Goal: Information Seeking & Learning: Learn about a topic

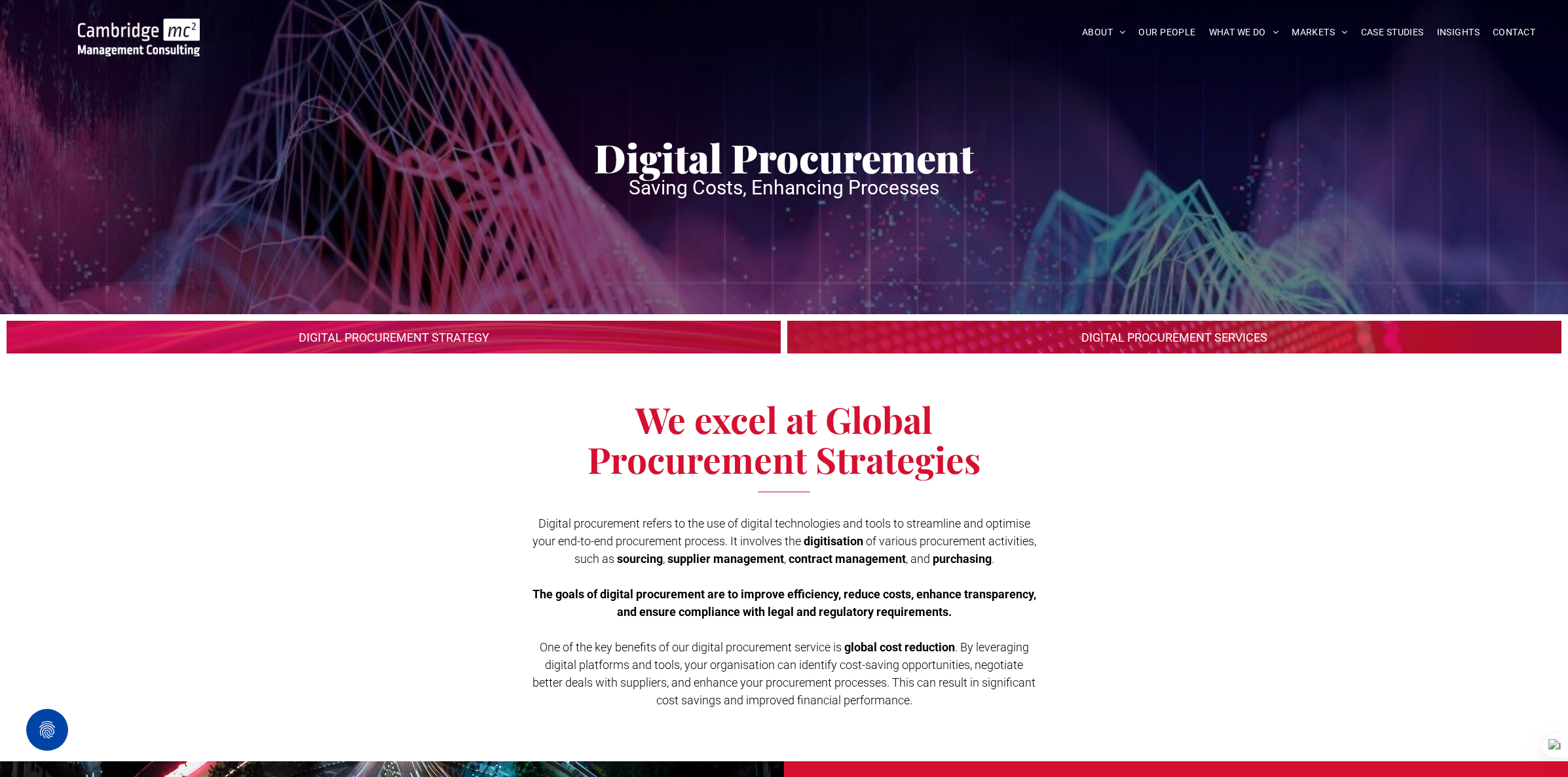
scroll to position [7, 0]
click at [541, 340] on link at bounding box center [394, 337] width 821 height 34
click at [540, 334] on link at bounding box center [394, 337] width 821 height 34
click at [901, 338] on link at bounding box center [1175, 337] width 821 height 34
click at [861, 345] on link at bounding box center [1175, 337] width 821 height 34
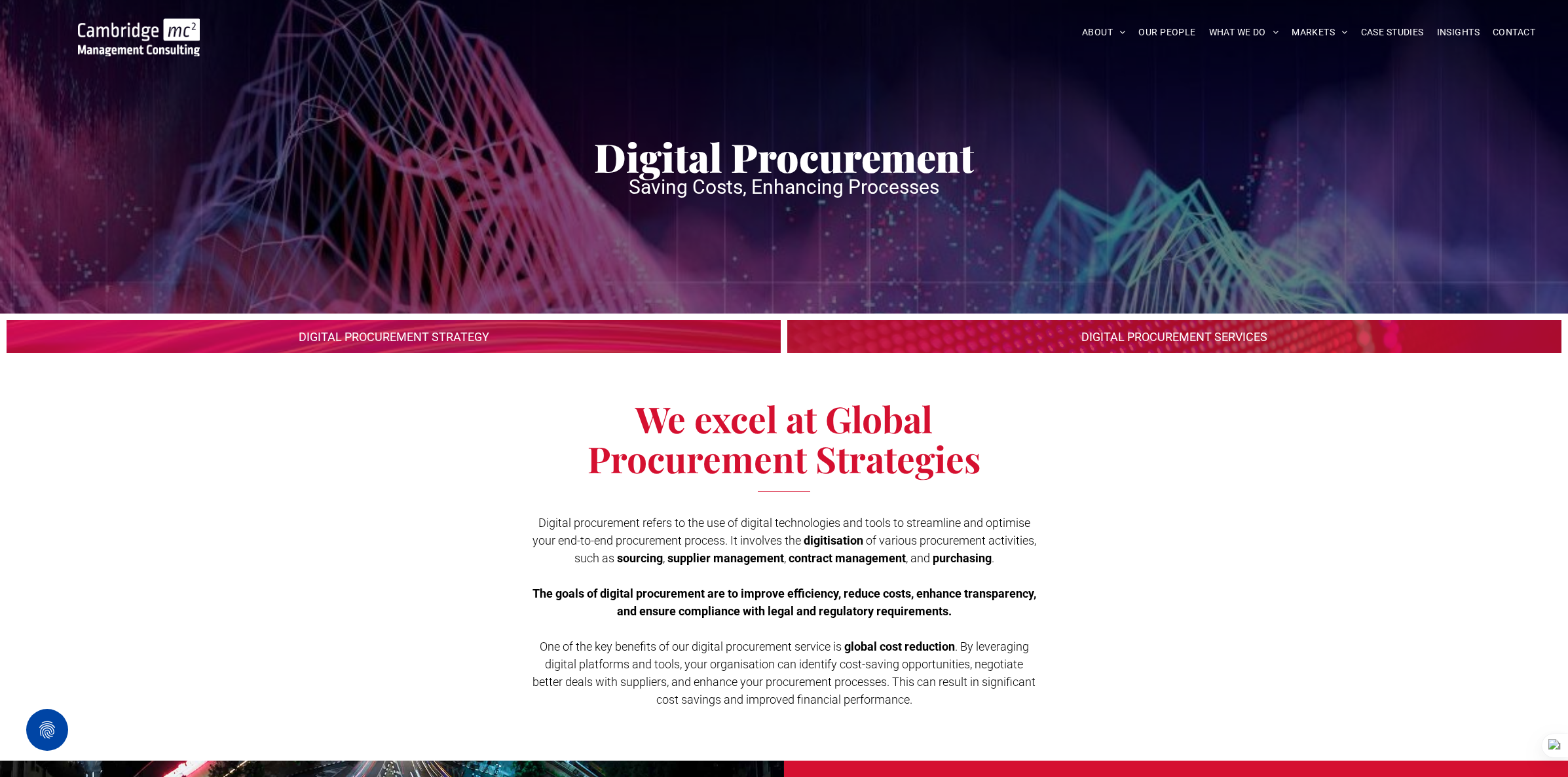
click at [684, 344] on link at bounding box center [394, 337] width 821 height 34
click at [683, 344] on link at bounding box center [394, 337] width 821 height 34
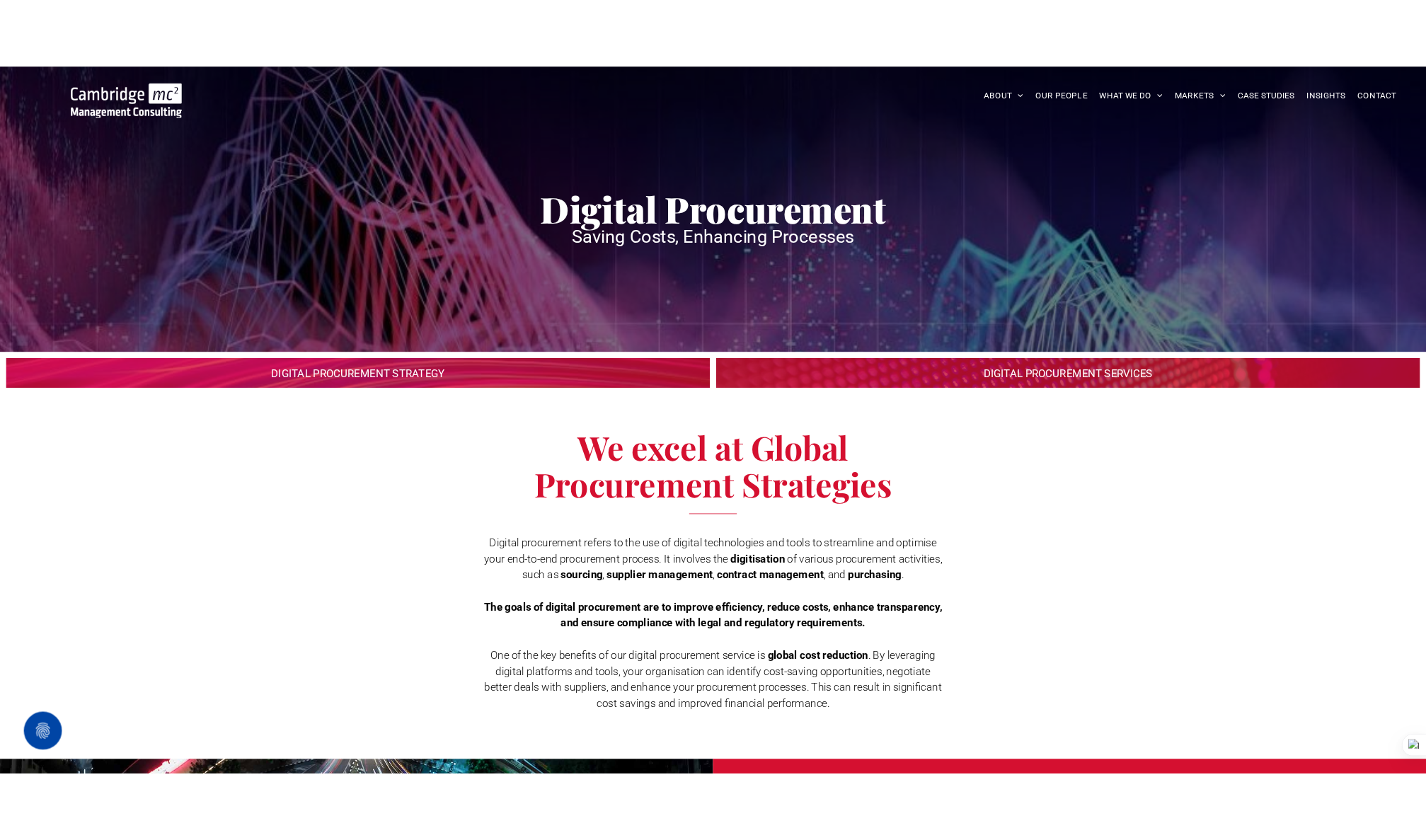
scroll to position [0, 0]
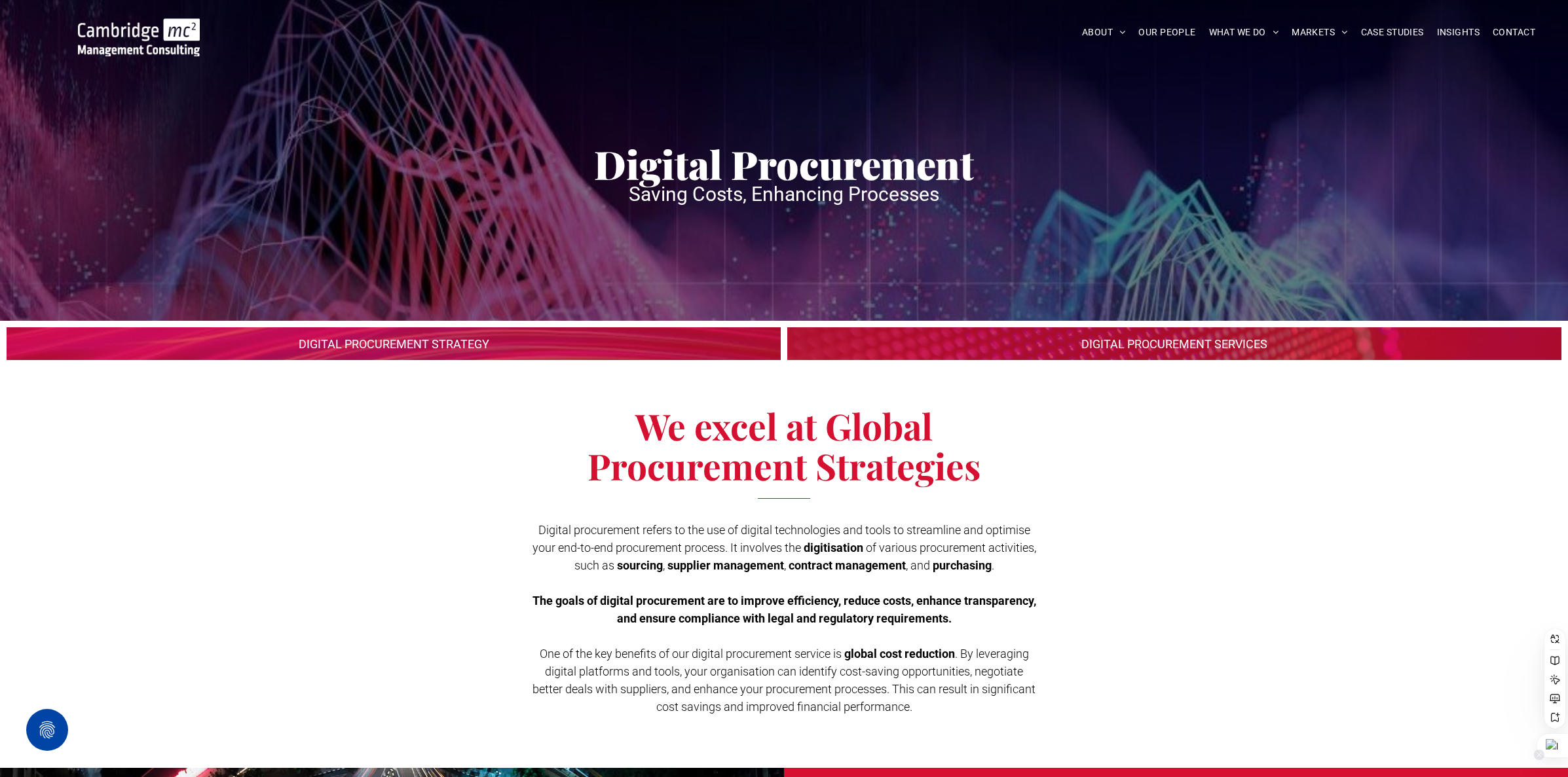
click at [1550, 741] on div at bounding box center [1552, 746] width 31 height 24
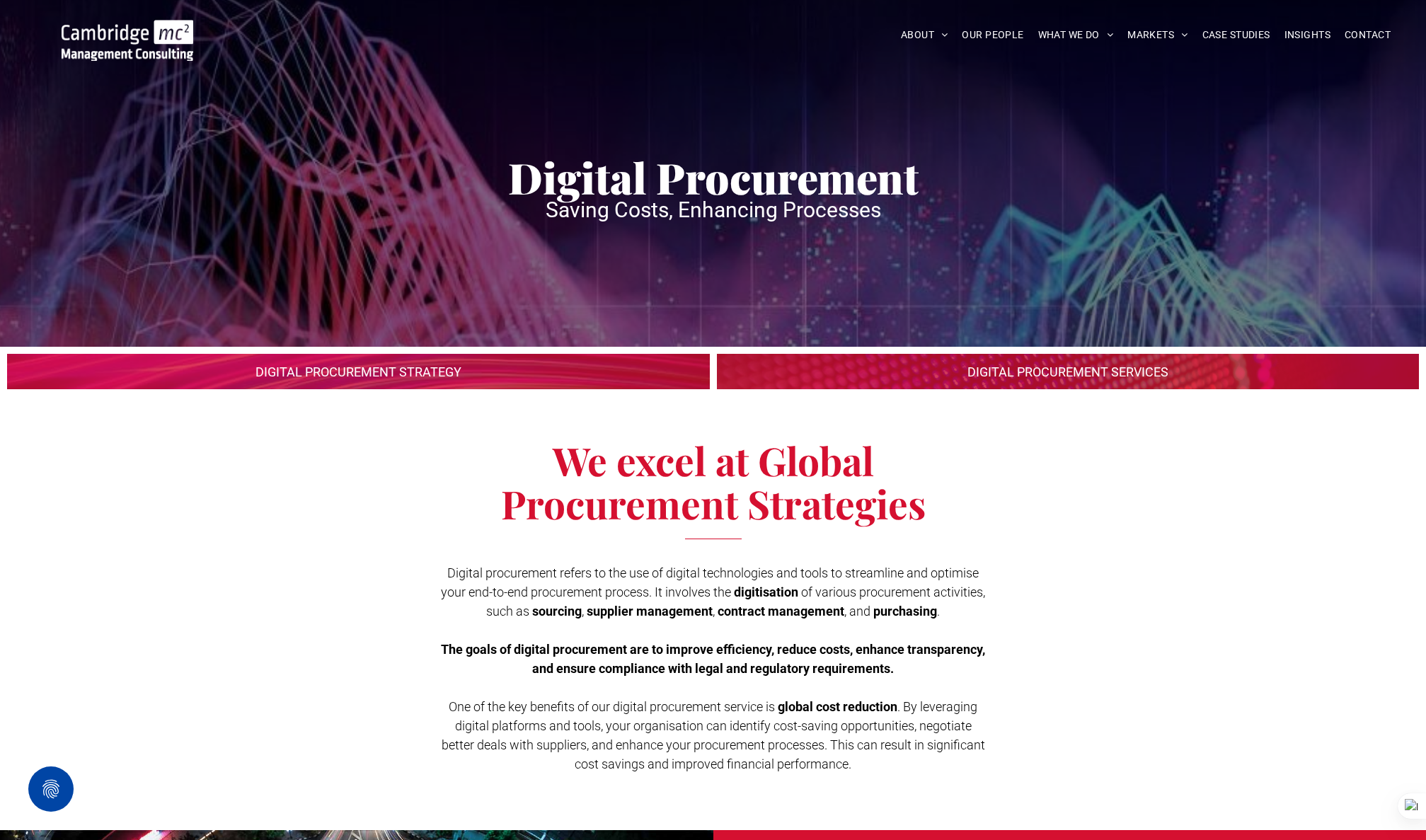
click at [107, 37] on img at bounding box center [127, 40] width 132 height 41
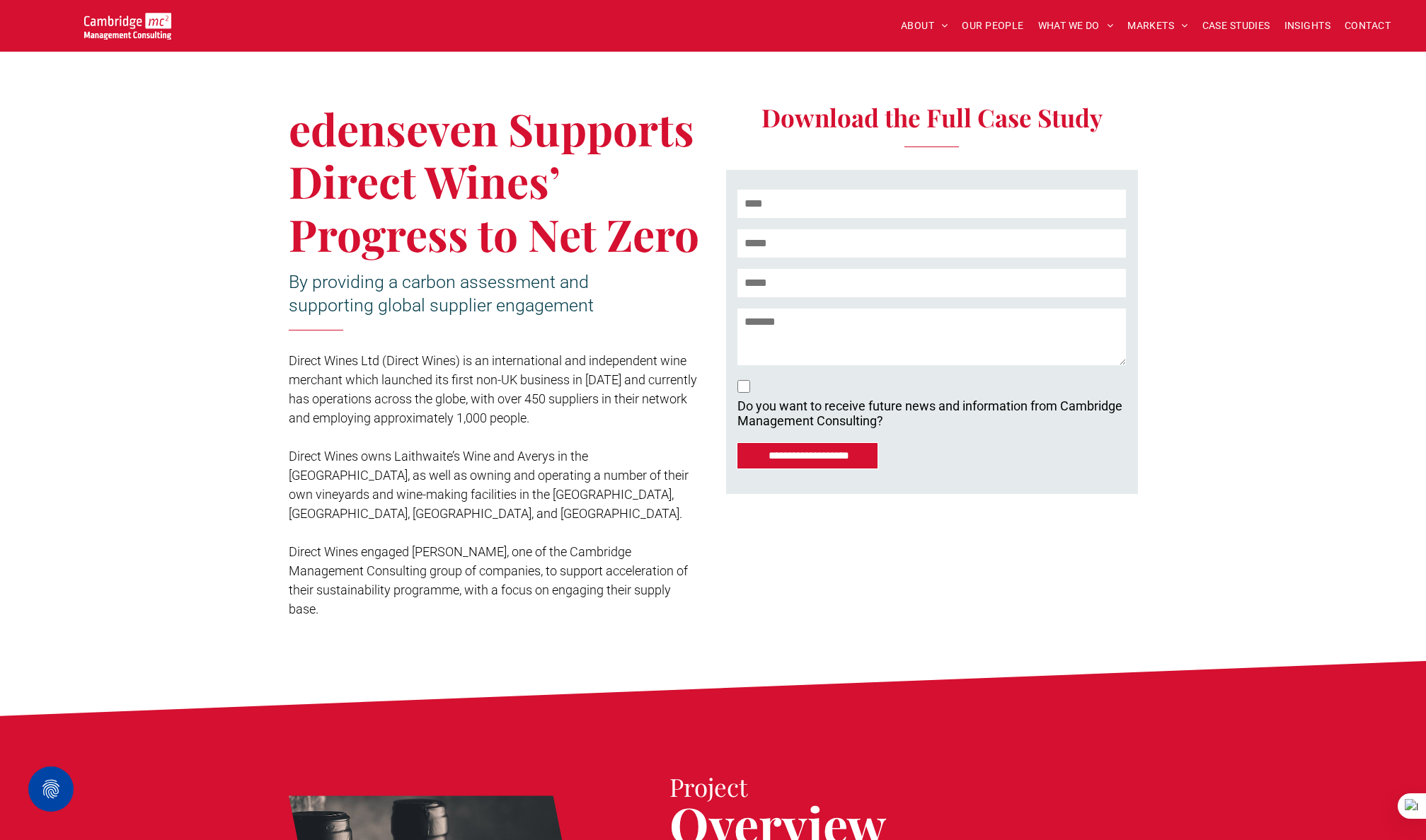
scroll to position [273, 0]
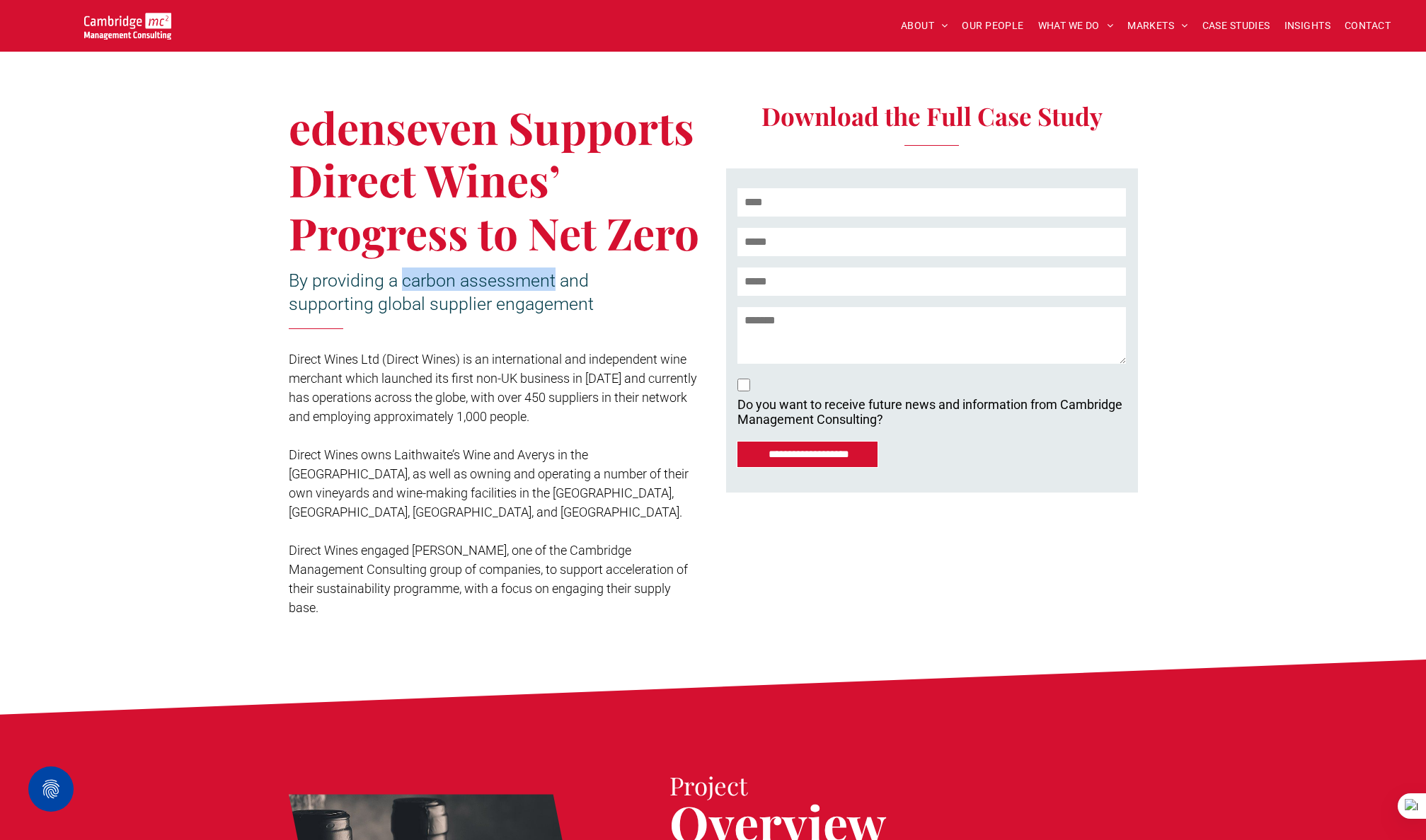
drag, startPoint x: 402, startPoint y: 282, endPoint x: 555, endPoint y: 287, distance: 153.1
click at [555, 287] on span "By providing a carbon assessment and supporting global supplier engagement" at bounding box center [441, 292] width 305 height 44
copy span "carbon assessment"
click at [376, 327] on div "edenseven Supports Direct Wines’ Progress to Net Zero By providing a carbon ass…" at bounding box center [502, 340] width 425 height 567
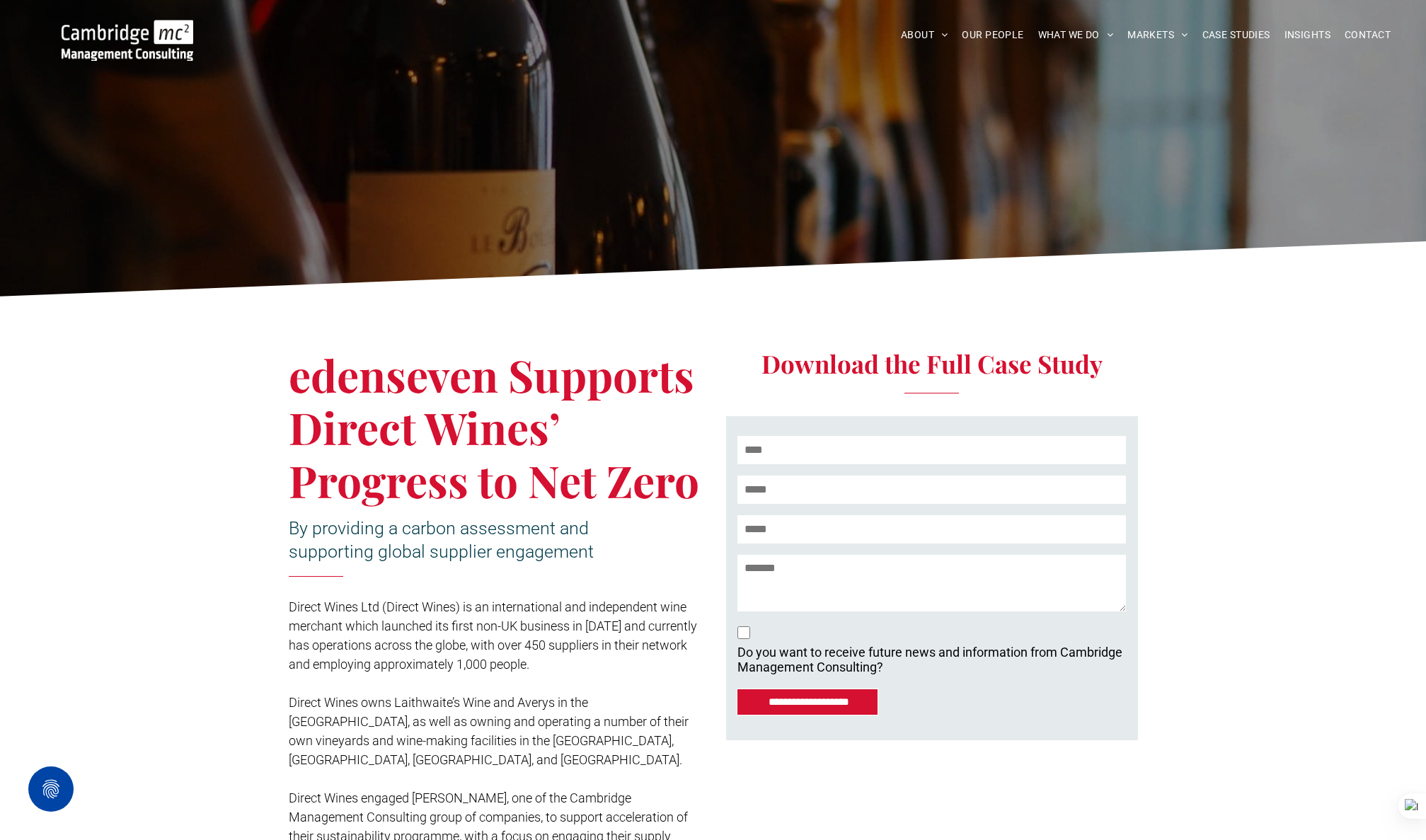
scroll to position [27, 0]
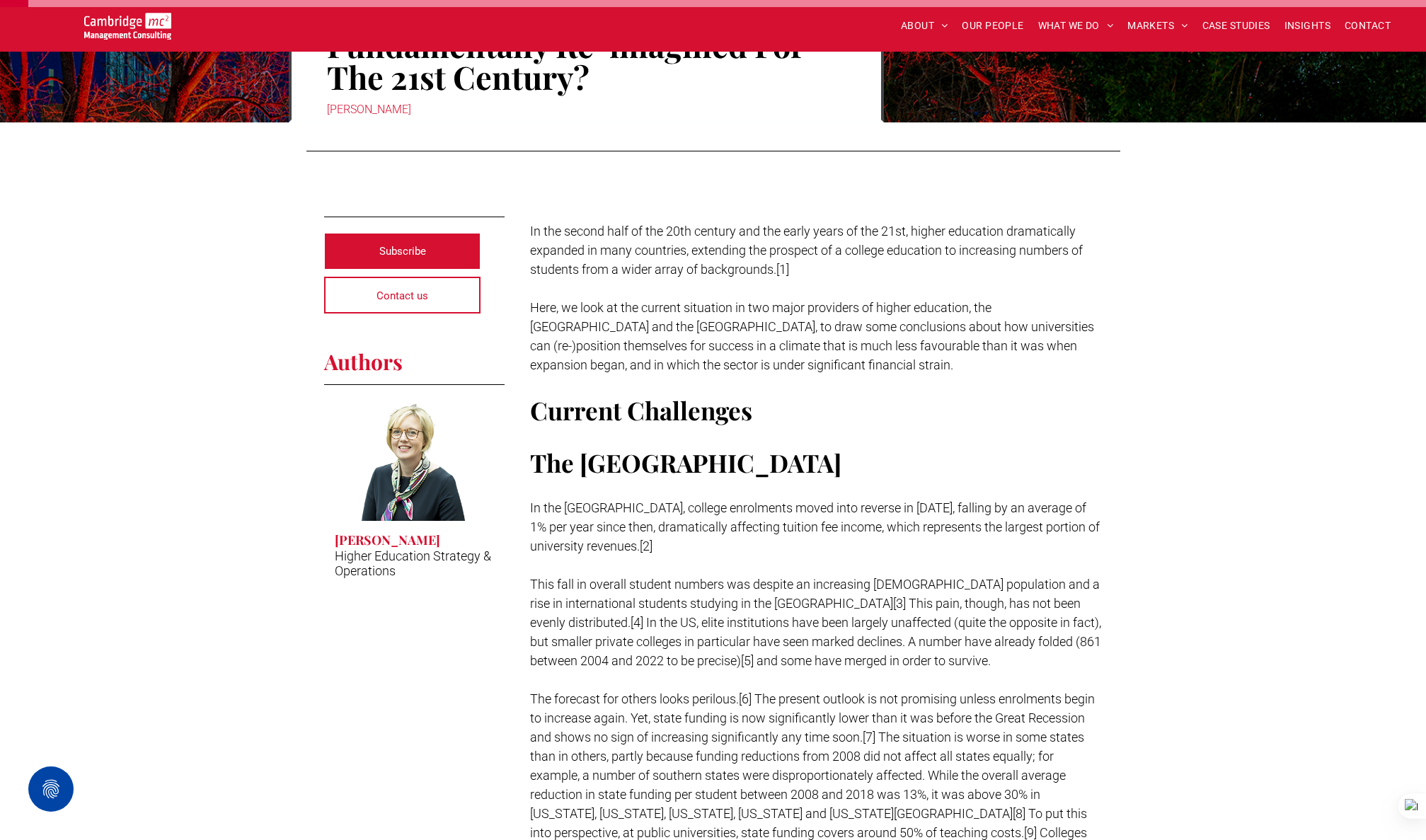
scroll to position [228, 0]
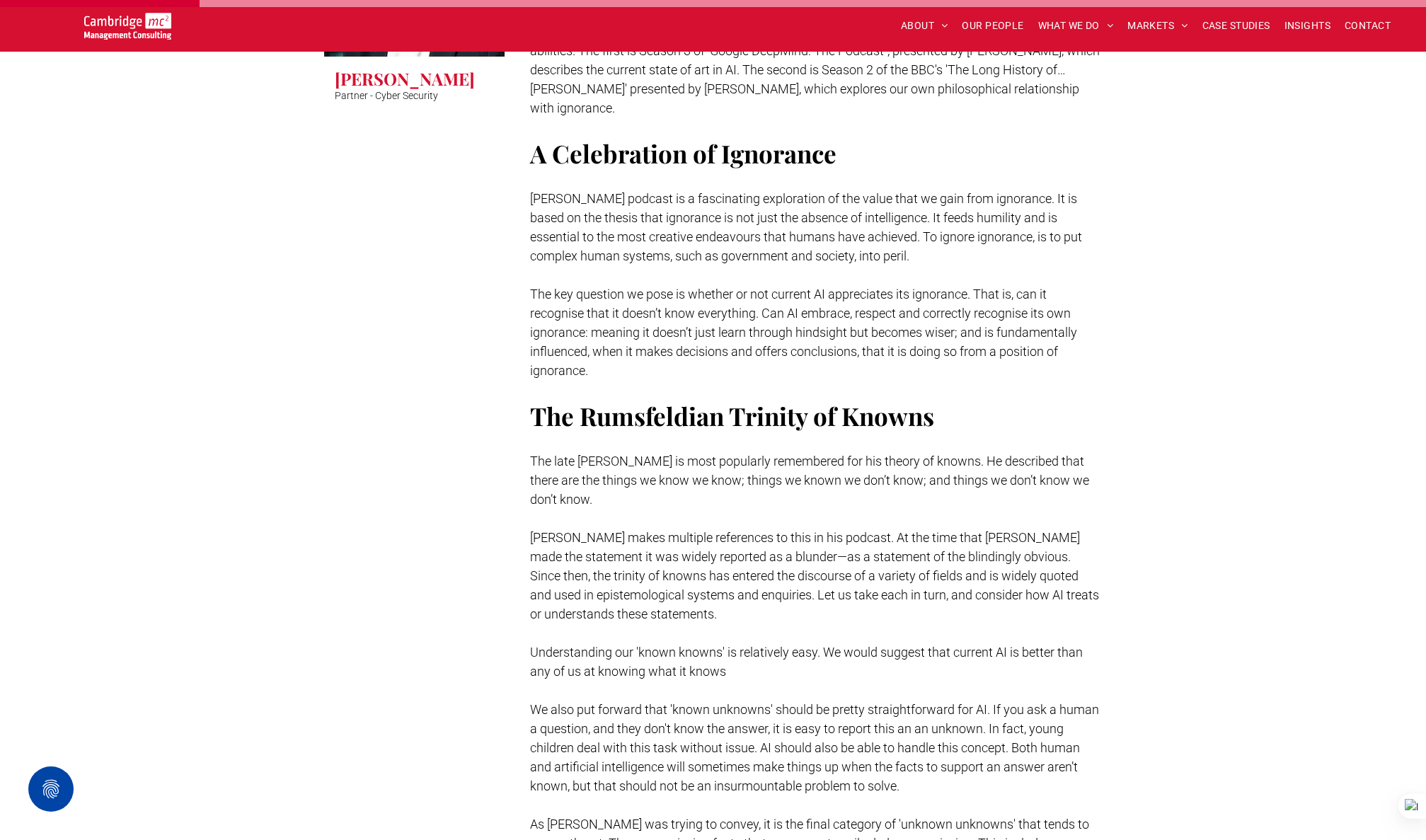
scroll to position [671, 0]
click at [690, 293] on span "The key question we pose is whether or not current AI appreciates its ignorance…" at bounding box center [804, 331] width 547 height 92
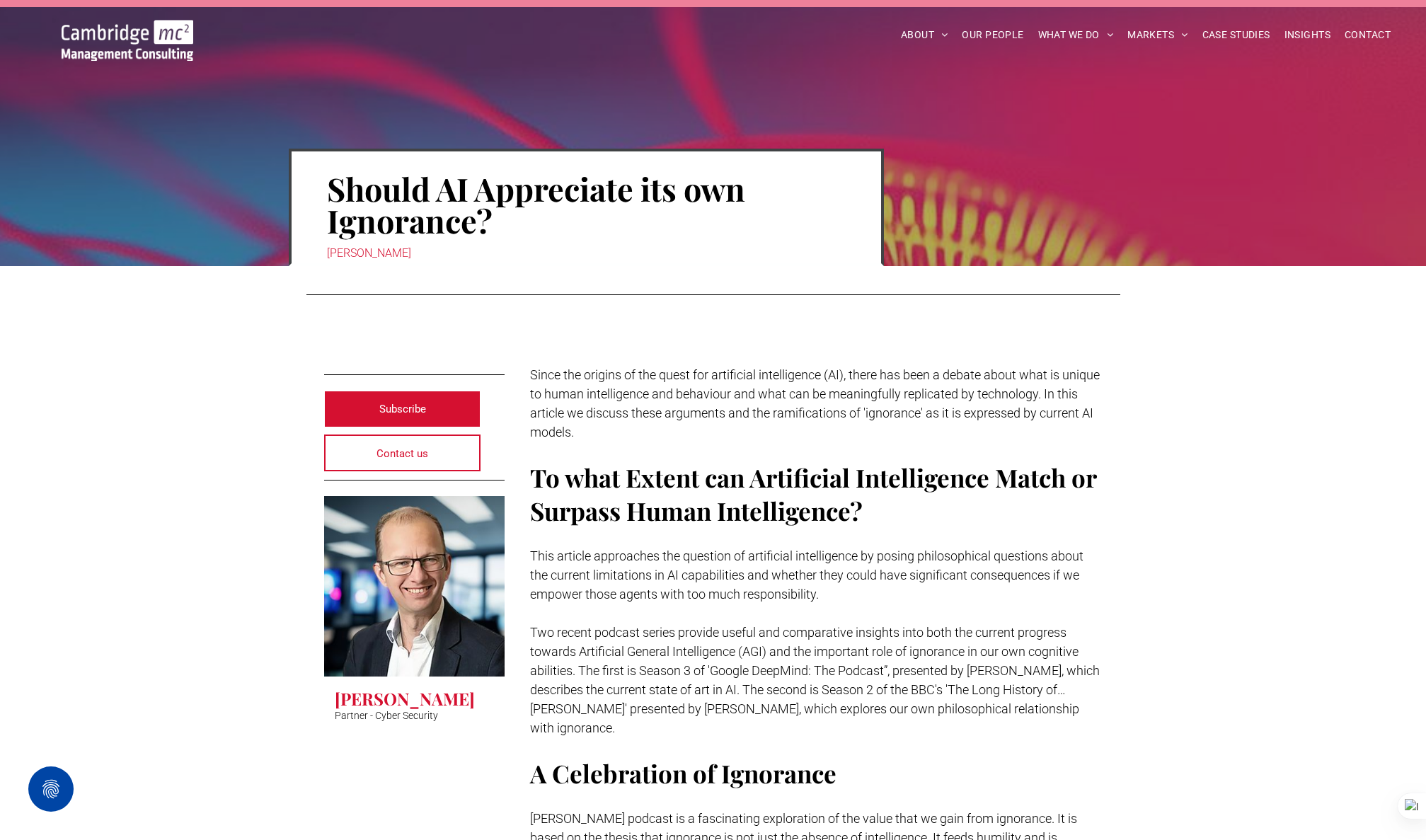
scroll to position [0, 0]
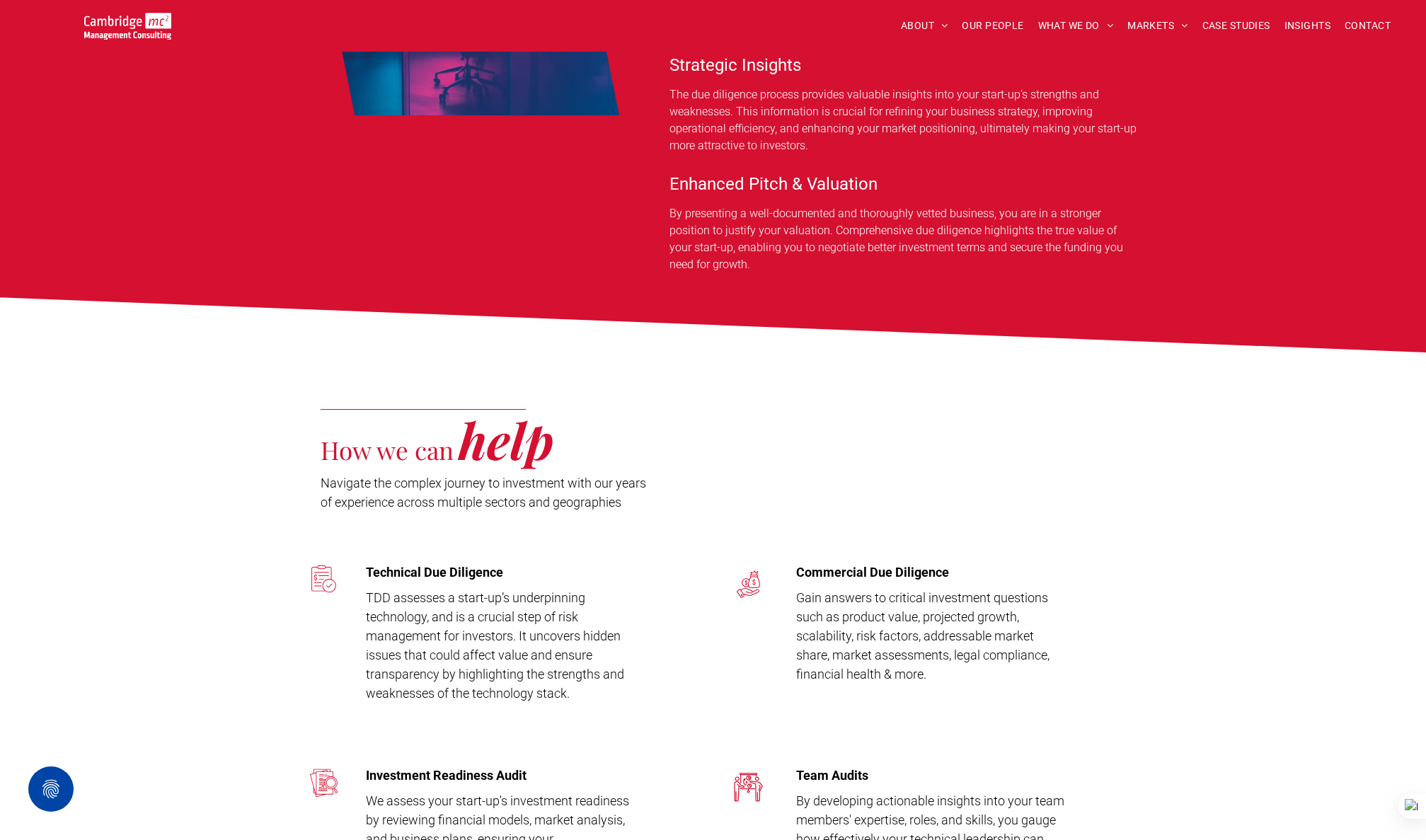
scroll to position [1158, 0]
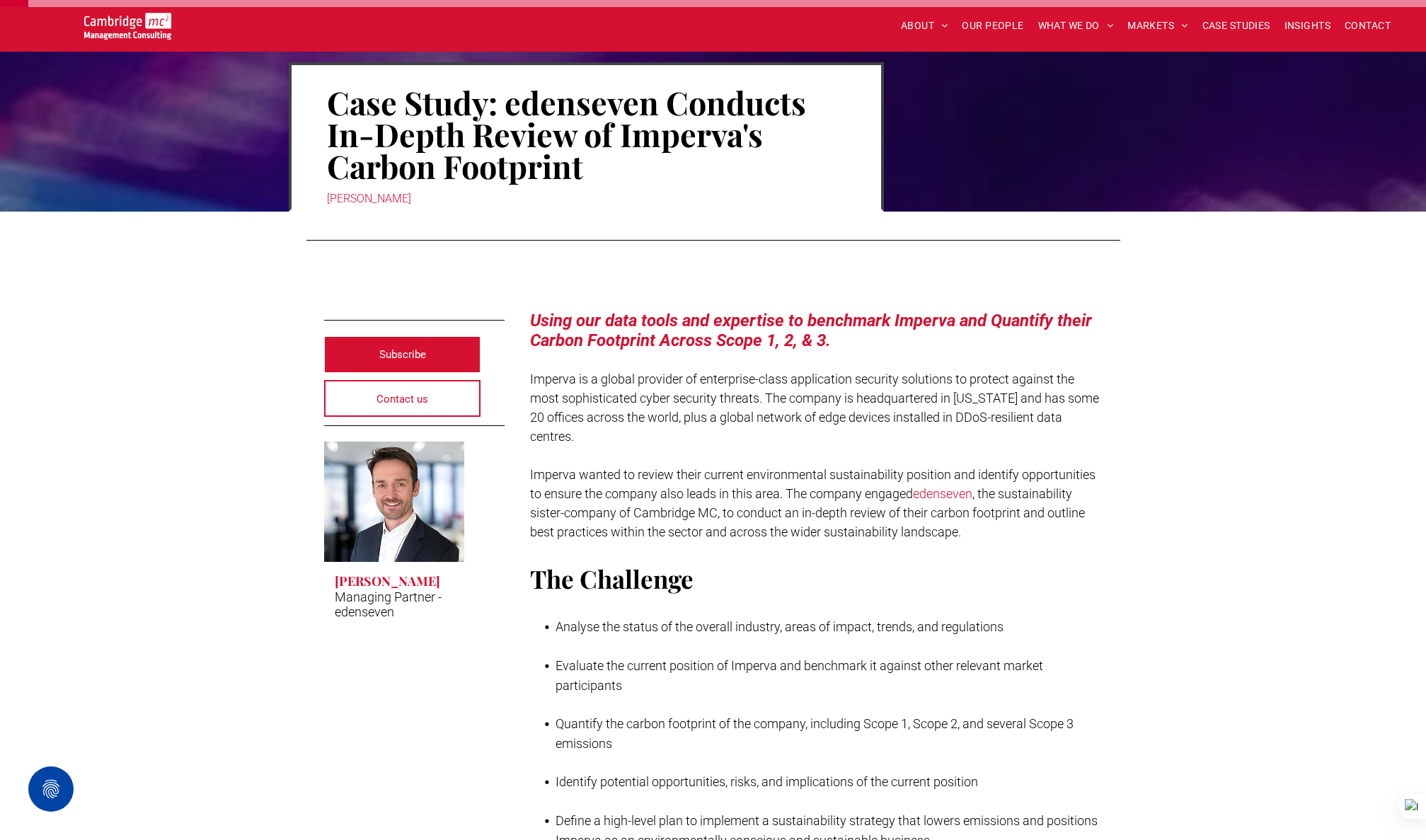
scroll to position [140, 0]
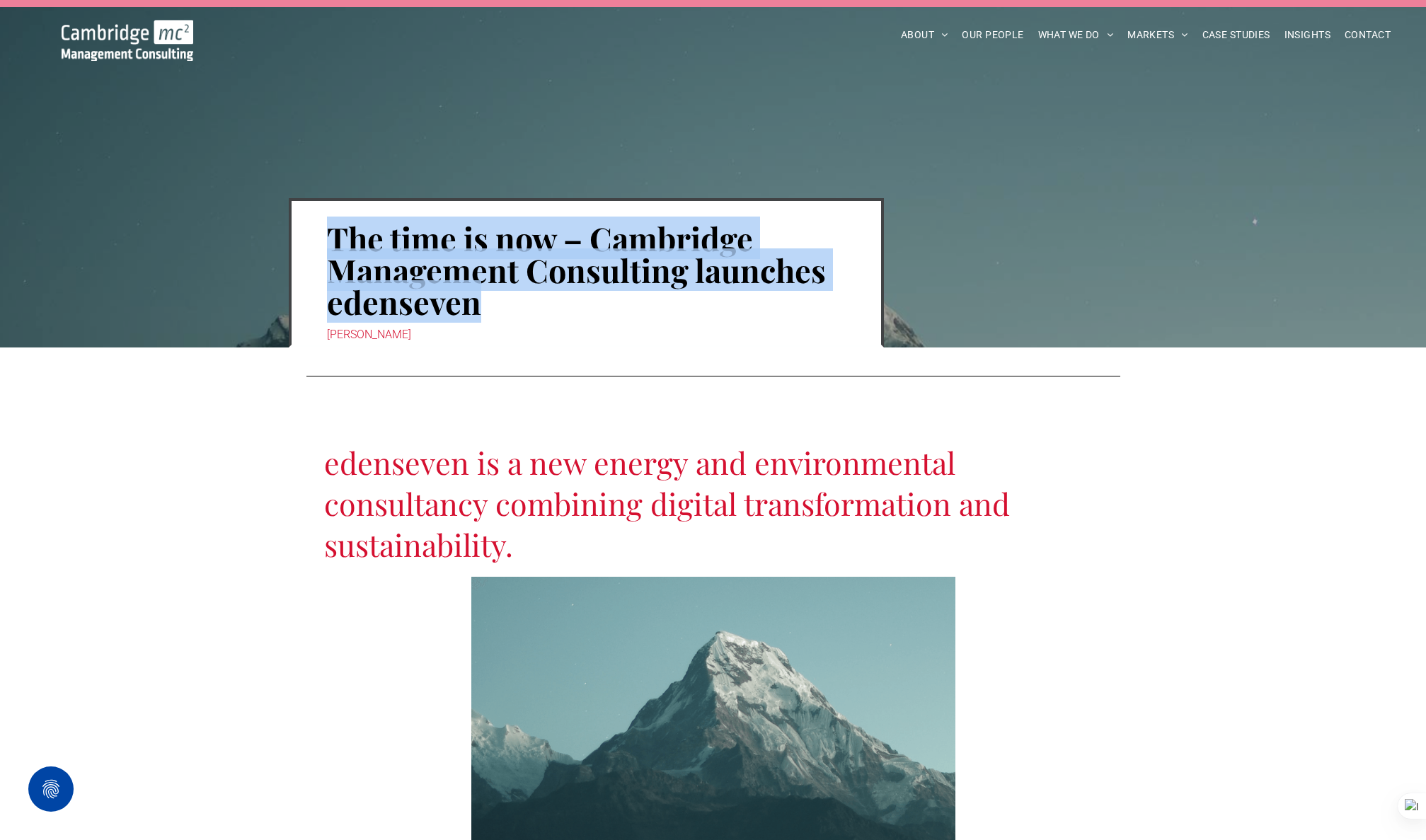
drag, startPoint x: 326, startPoint y: 235, endPoint x: 512, endPoint y: 303, distance: 198.0
click at [512, 303] on h1 "The time is now – Cambridge Management Consulting launches edenseven" at bounding box center [586, 270] width 519 height 99
copy h1 "The time is now – Cambridge Management Consulting launches edenseven"
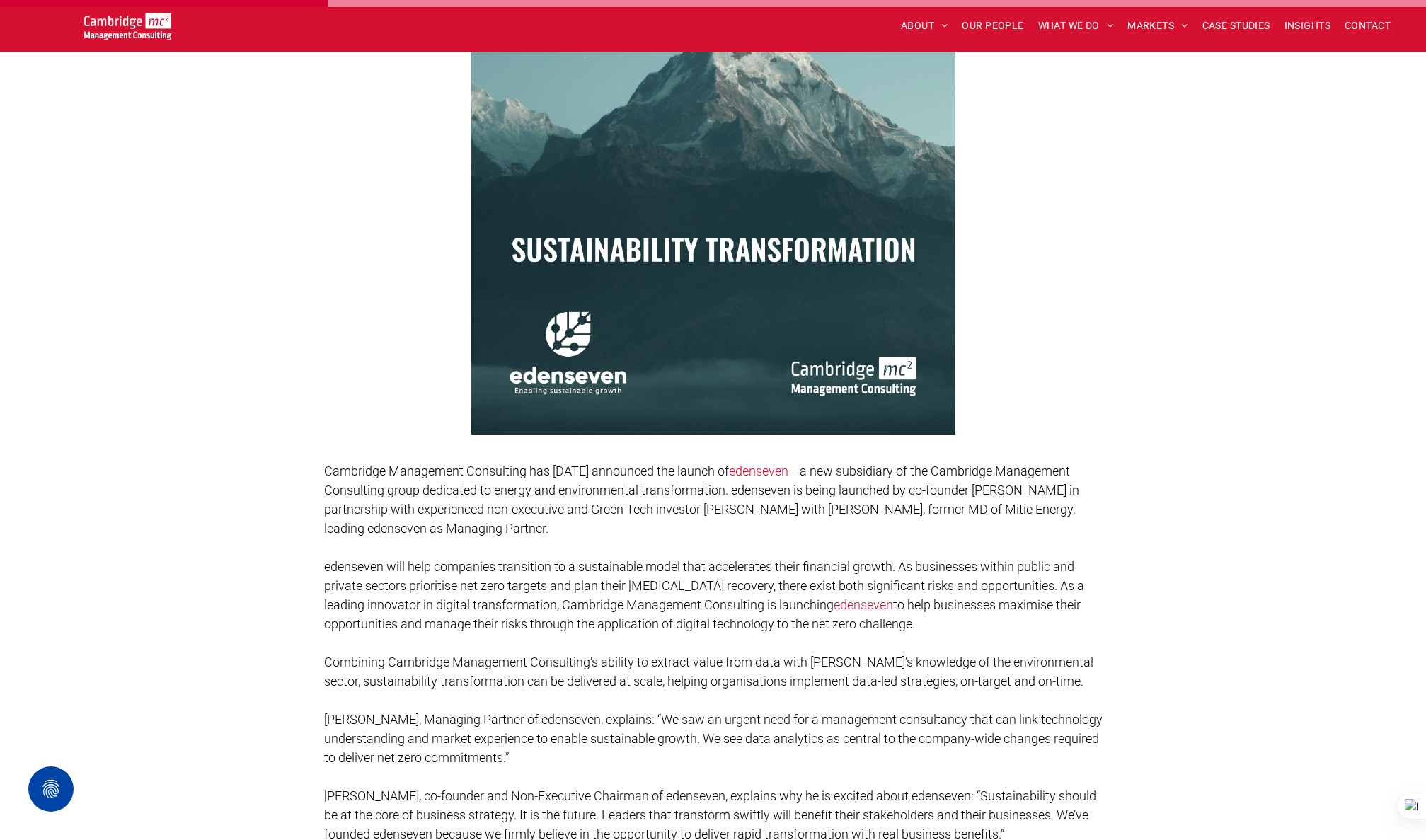
scroll to position [635, 0]
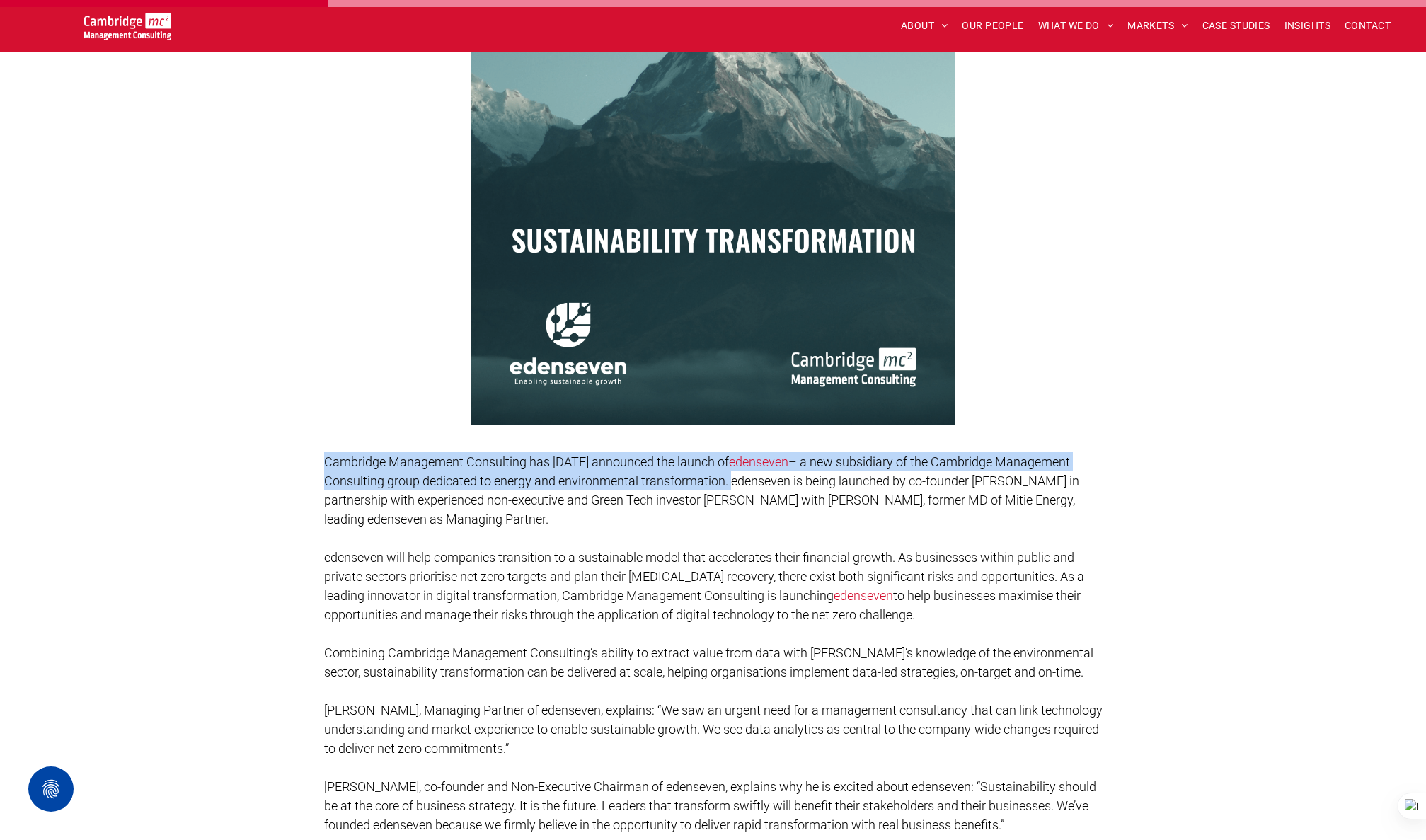
drag, startPoint x: 326, startPoint y: 459, endPoint x: 723, endPoint y: 486, distance: 397.9
click at [723, 486] on div "Cambridge Management Consulting has today announced the launch of edenseven – a…" at bounding box center [713, 758] width 778 height 615
copy div "Cambridge Management Consulting has today announced the launch of edenseven – a…"
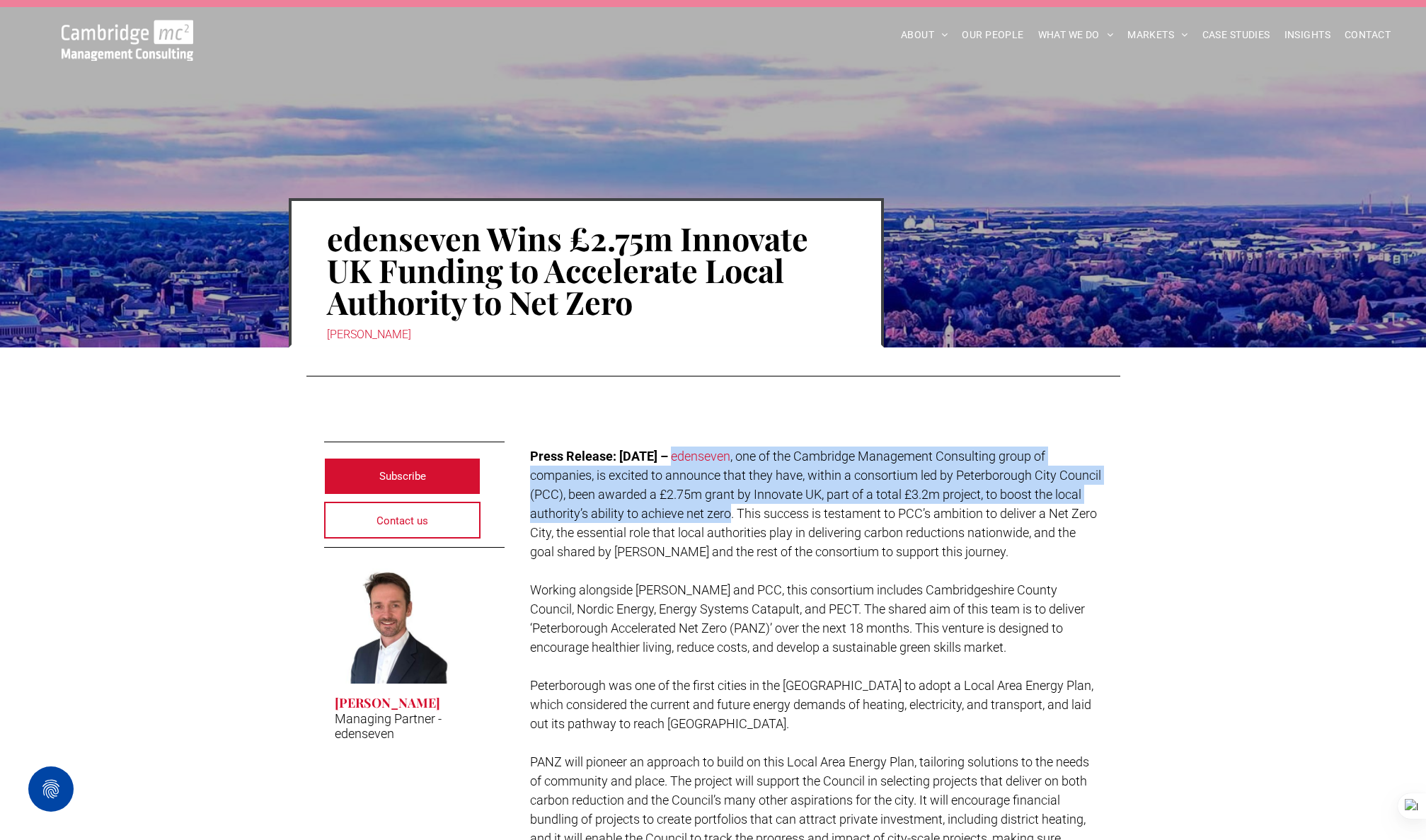
drag, startPoint x: 699, startPoint y: 457, endPoint x: 759, endPoint y: 517, distance: 84.9
click at [759, 517] on p "Press Release: [DATE] – edenseven , one of the Cambridge Management Consulting …" at bounding box center [816, 504] width 572 height 114
copy p "edenseven , one of the Cambridge Management Consulting group of companies, is e…"
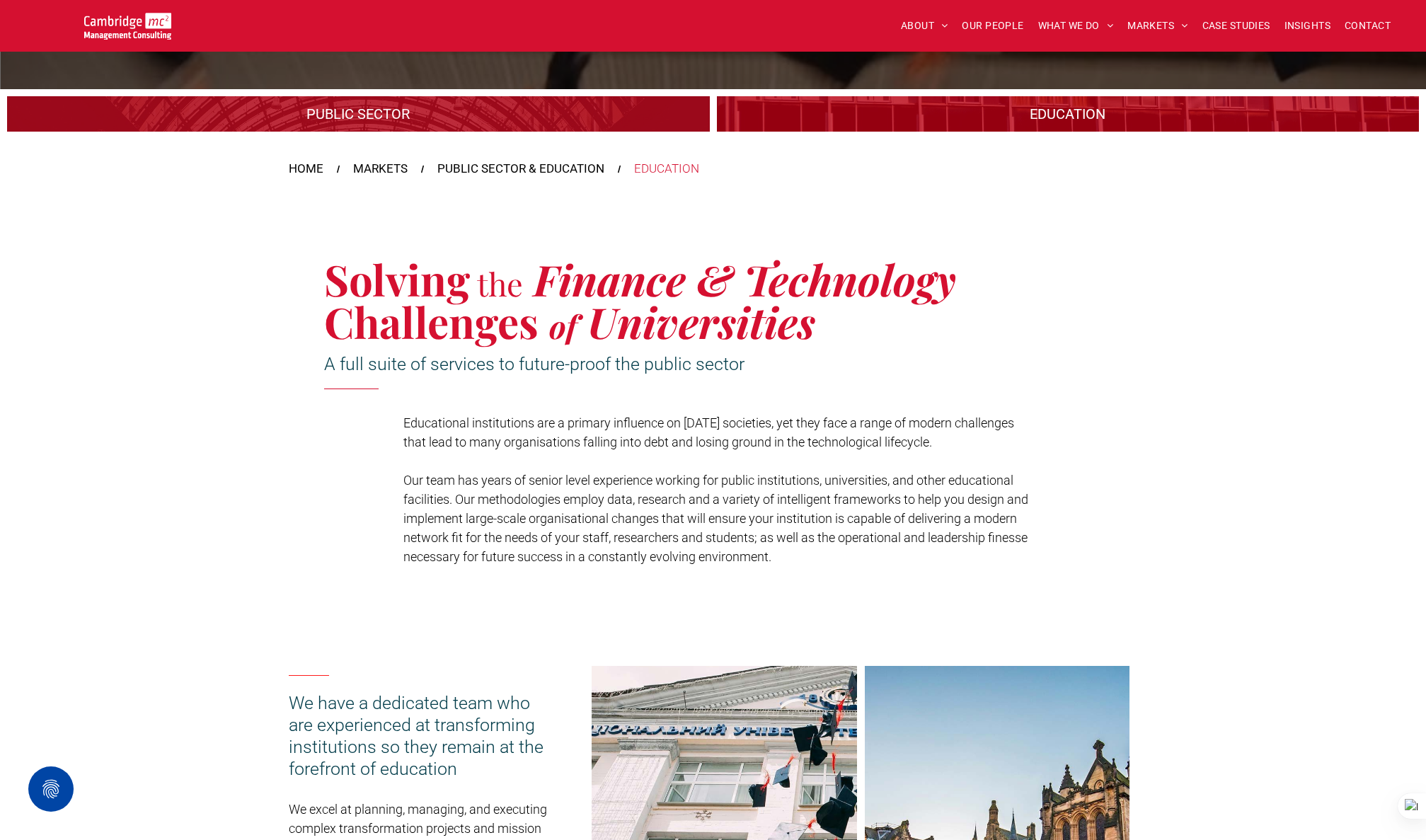
scroll to position [213, 0]
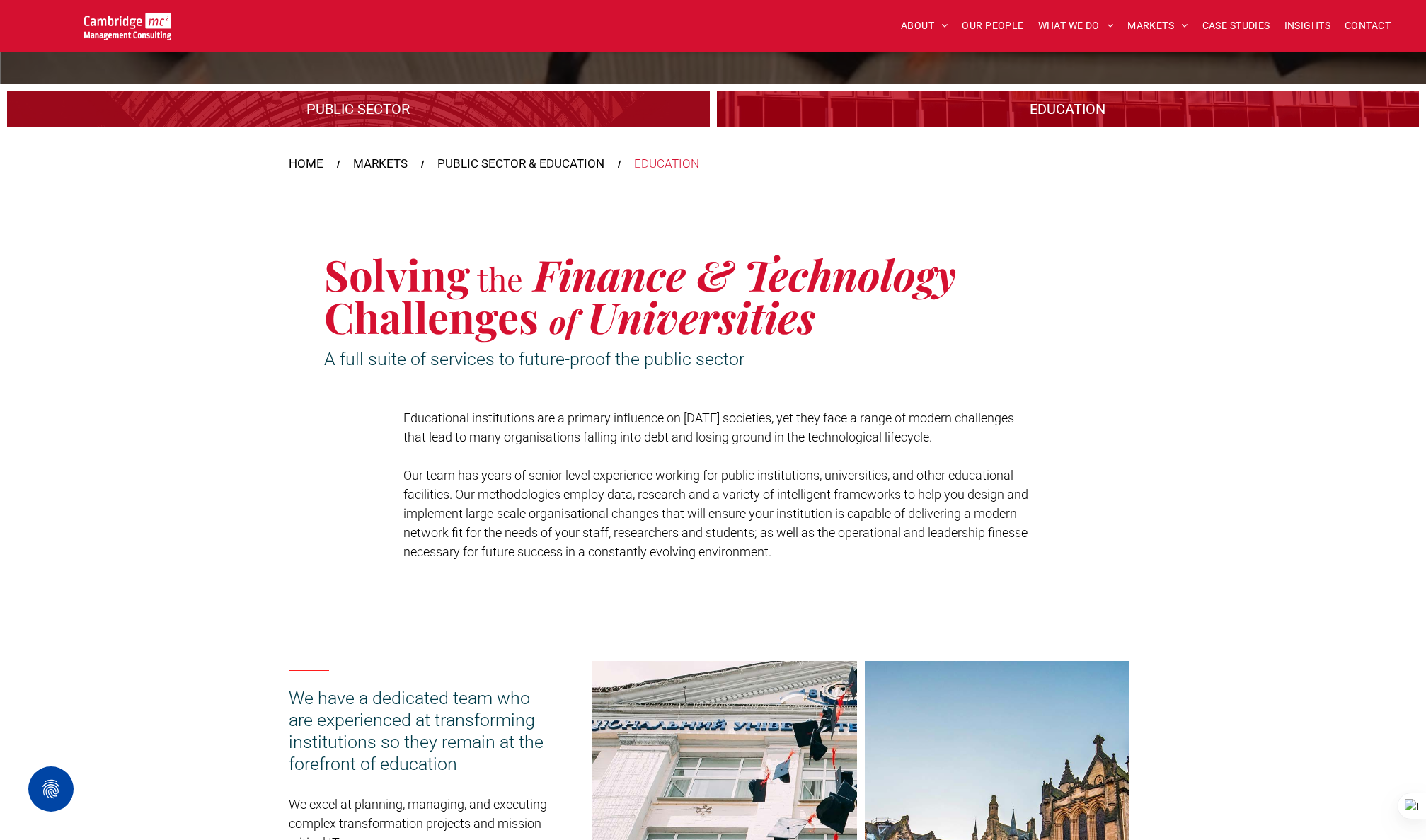
drag, startPoint x: 403, startPoint y: 417, endPoint x: 1004, endPoint y: 440, distance: 601.4
click at [1004, 440] on div "Solving the Finance & Technology Challenges of Universities A full suite of ser…" at bounding box center [713, 409] width 849 height 317
click at [772, 461] on p at bounding box center [720, 456] width 633 height 19
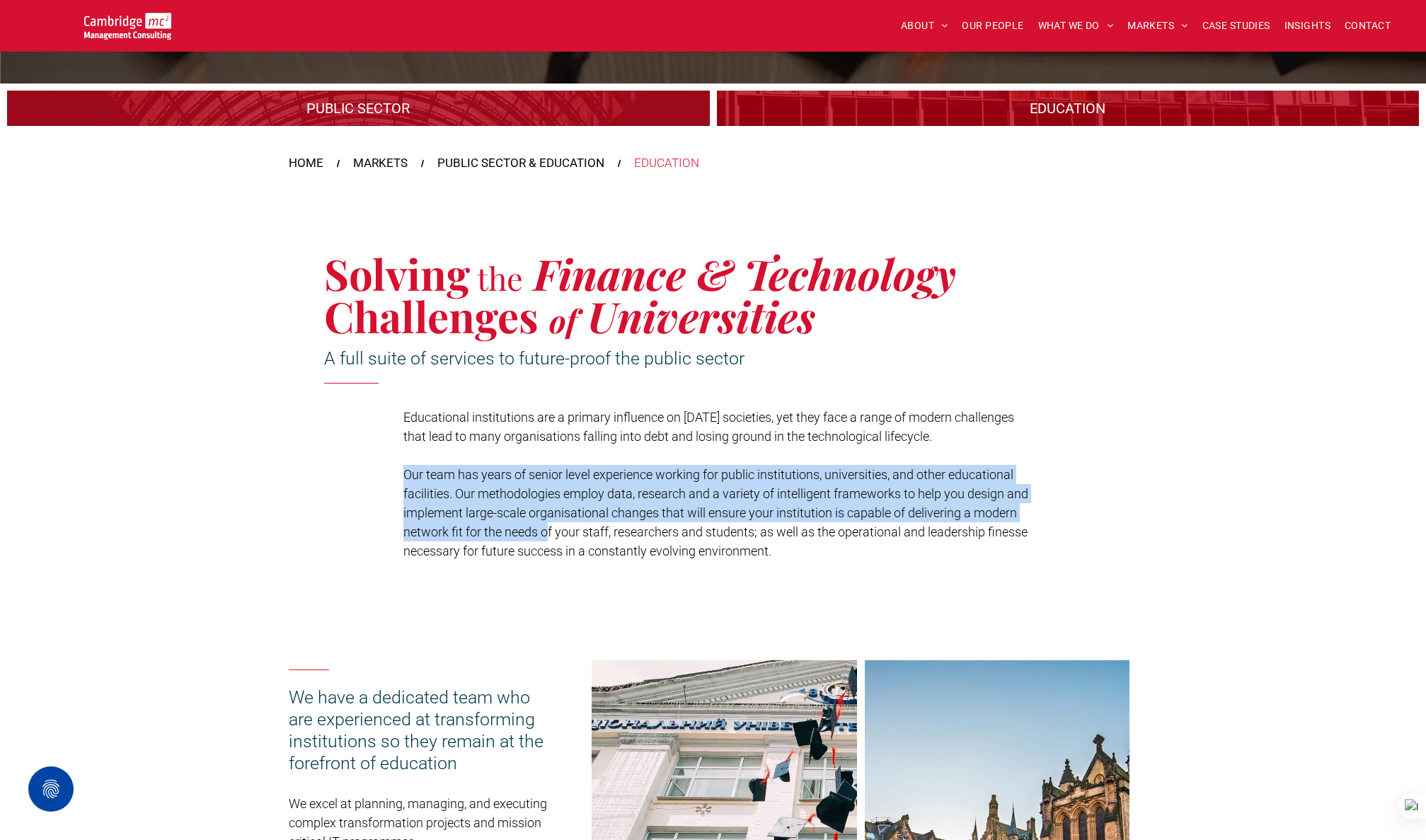
scroll to position [215, 0]
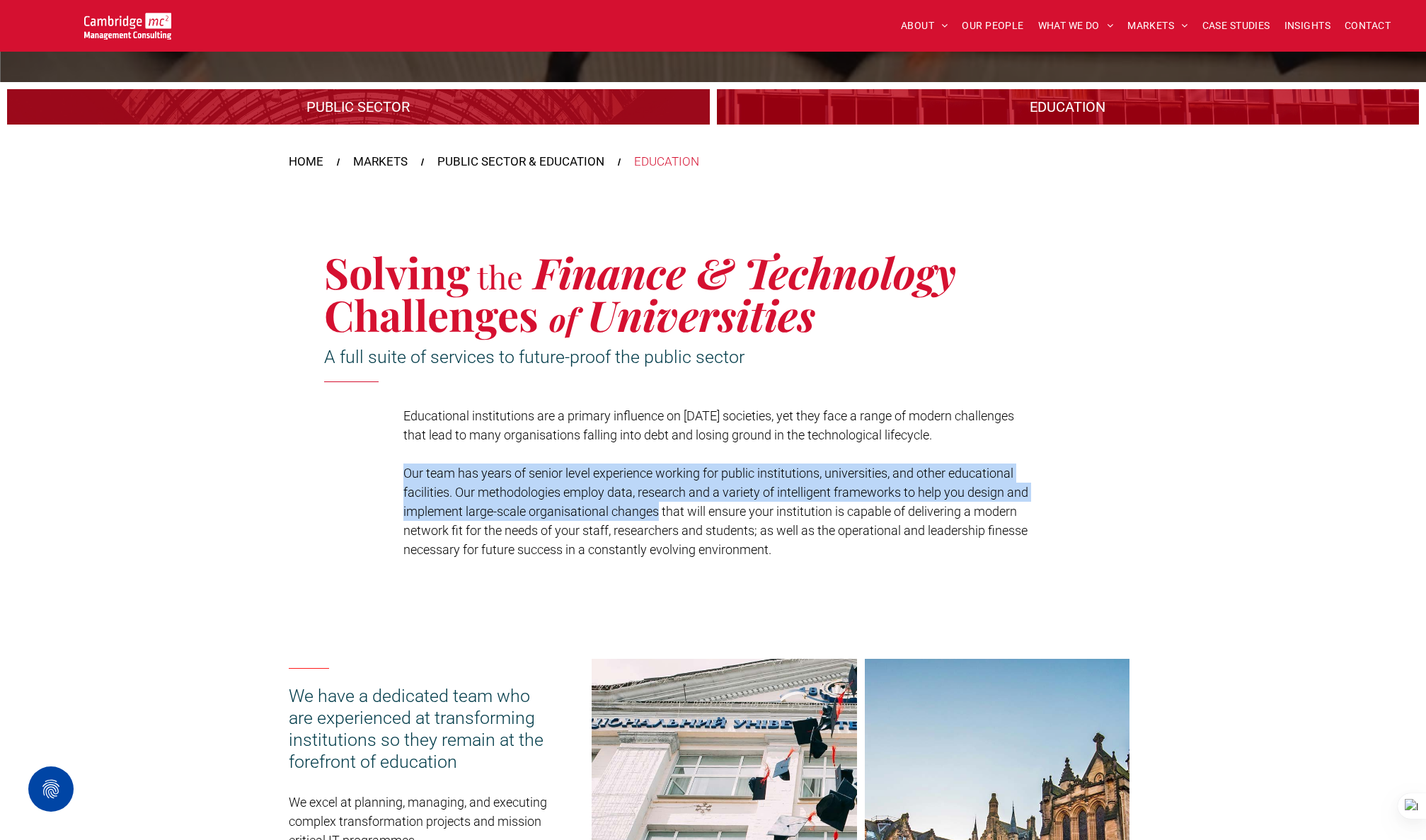
drag, startPoint x: 423, startPoint y: 477, endPoint x: 658, endPoint y: 513, distance: 237.7
click at [658, 513] on span "Our team has years of senior level experience working for public institutions, …" at bounding box center [716, 512] width 625 height 92
copy span "Our team has years of senior level experience working for public institutions, …"
